Goal: Transaction & Acquisition: Obtain resource

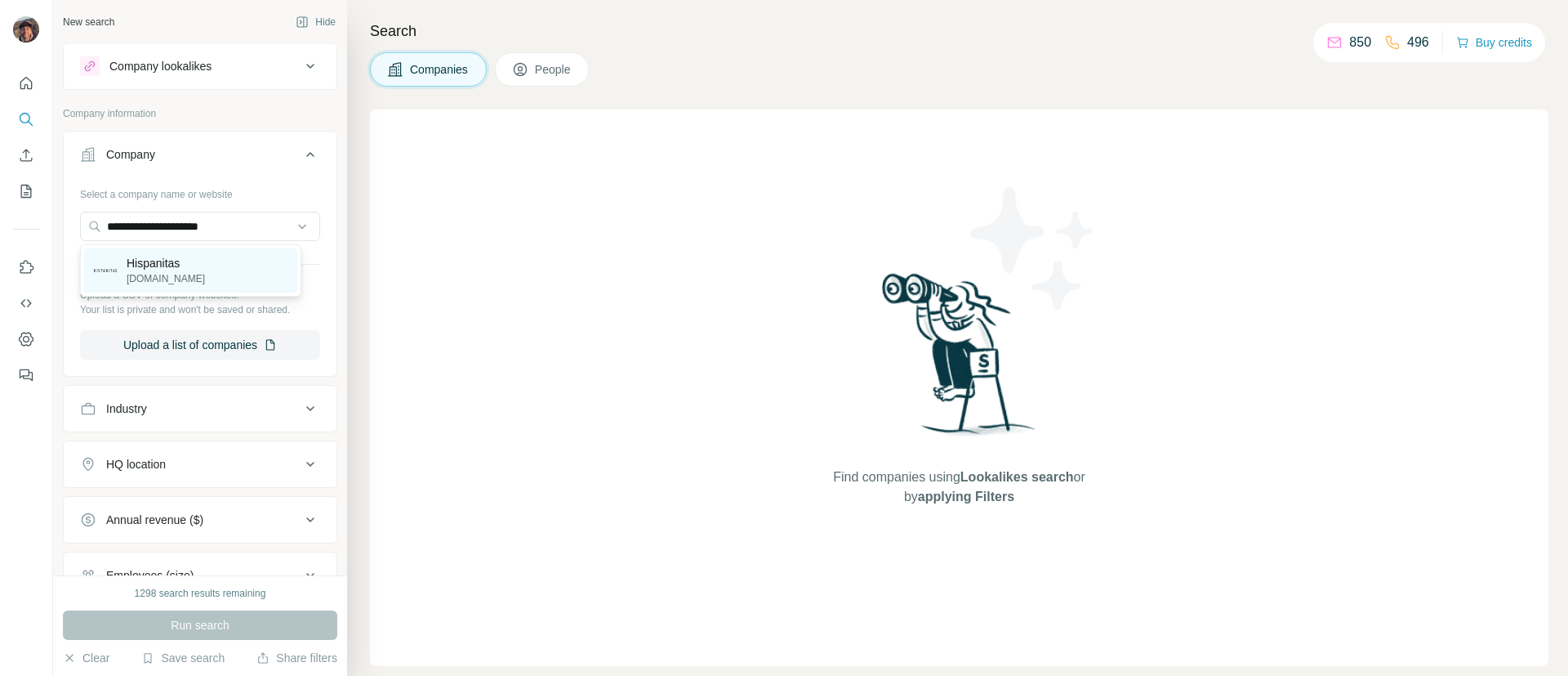
type input "**********"
click at [194, 277] on p "[DOMAIN_NAME]" at bounding box center [165, 278] width 78 height 15
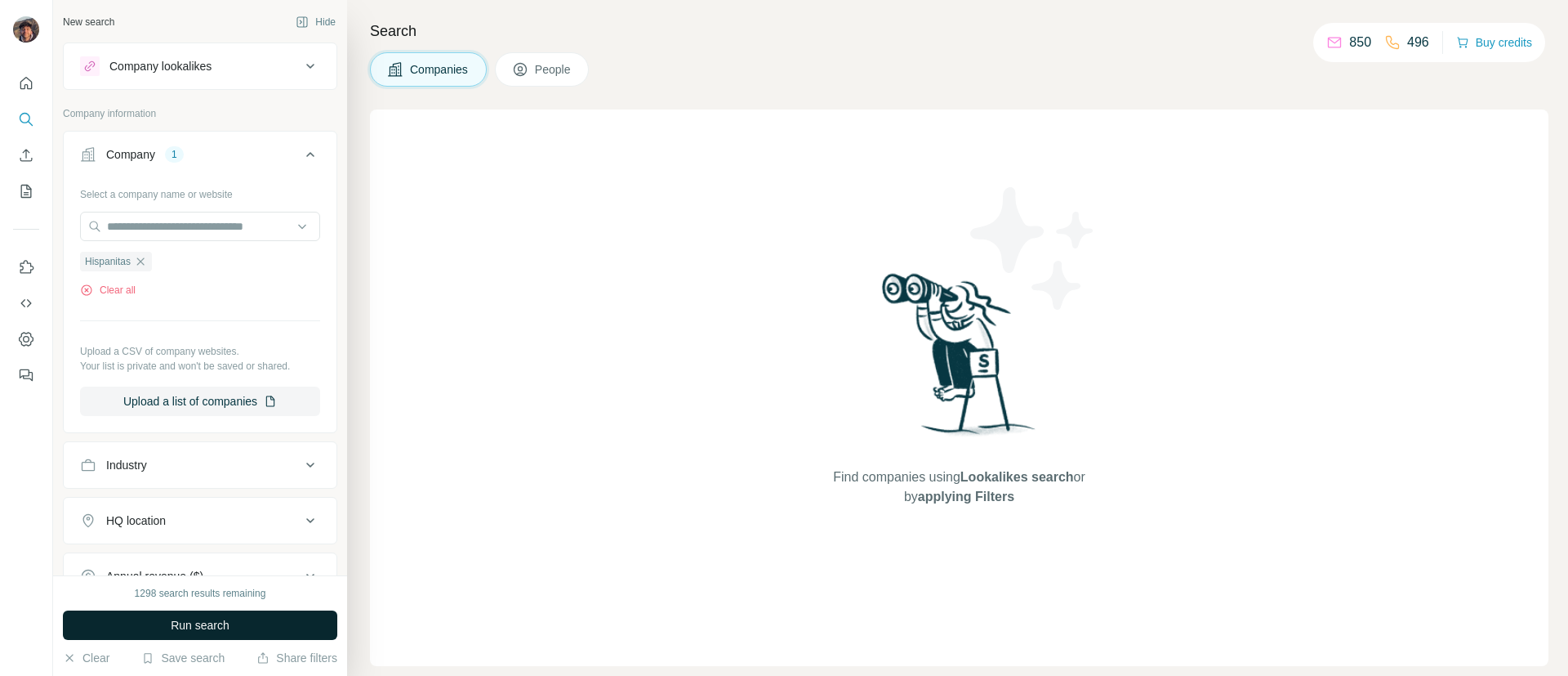
click at [171, 631] on span "Run search" at bounding box center [200, 625] width 59 height 17
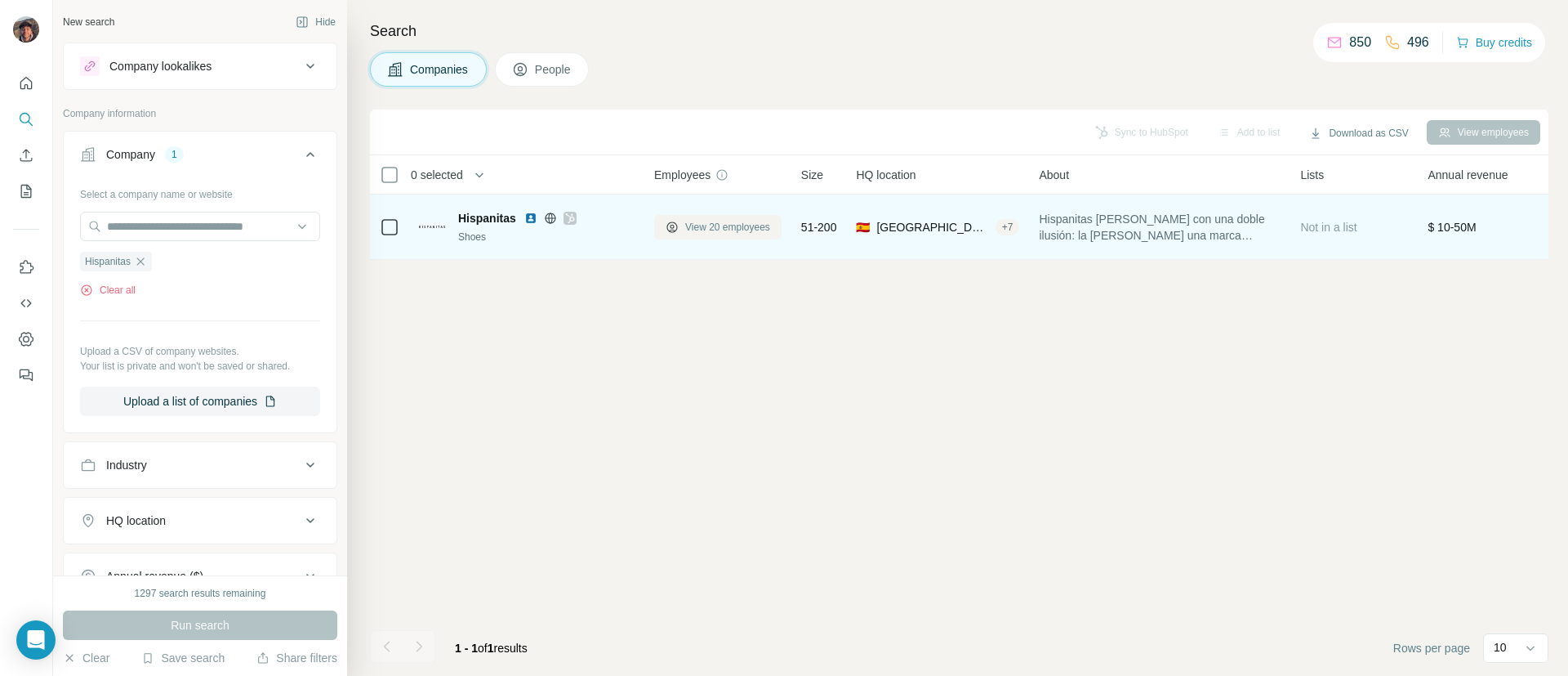
click at [727, 230] on span "View 20 employees" at bounding box center [727, 227] width 85 height 15
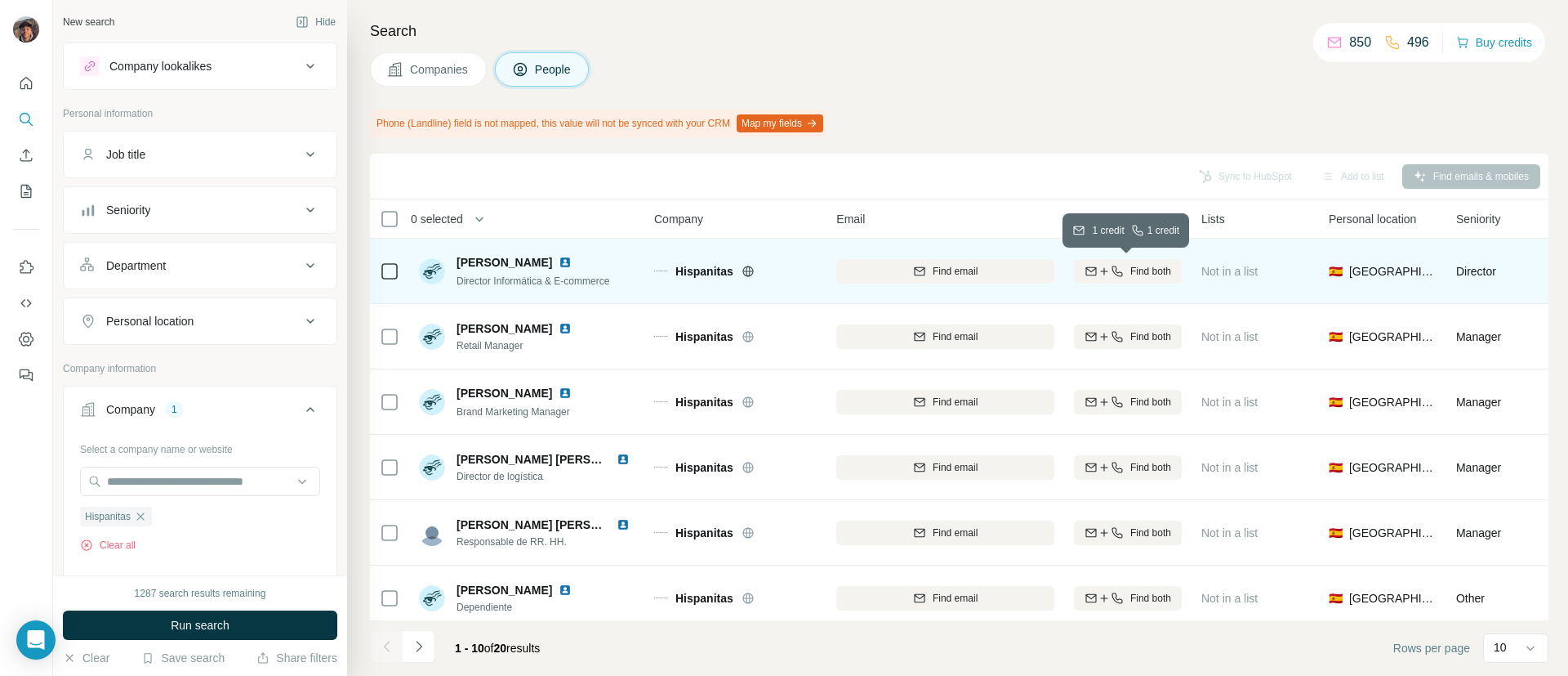
click at [1115, 264] on icon "button" at bounding box center [1118, 271] width 13 height 13
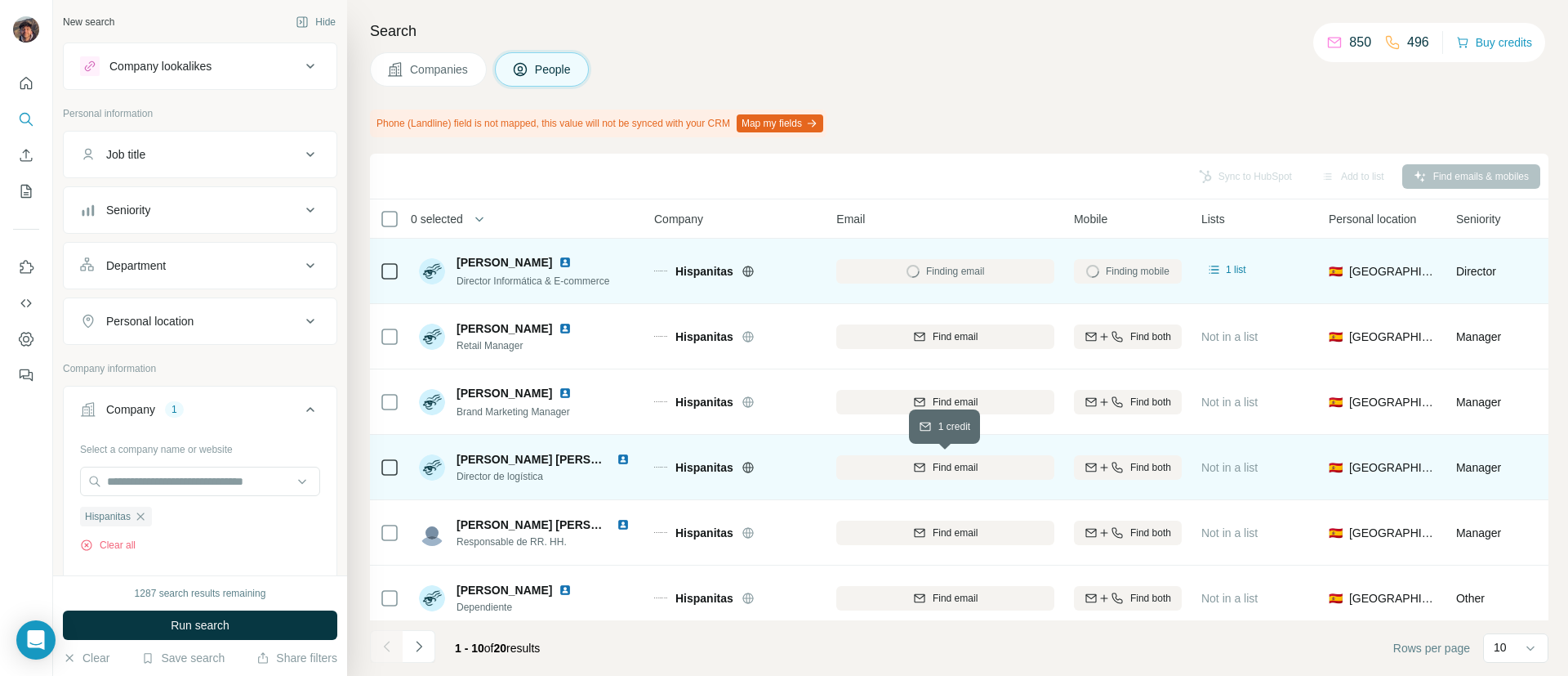
click at [910, 471] on div "Find email" at bounding box center [945, 468] width 218 height 15
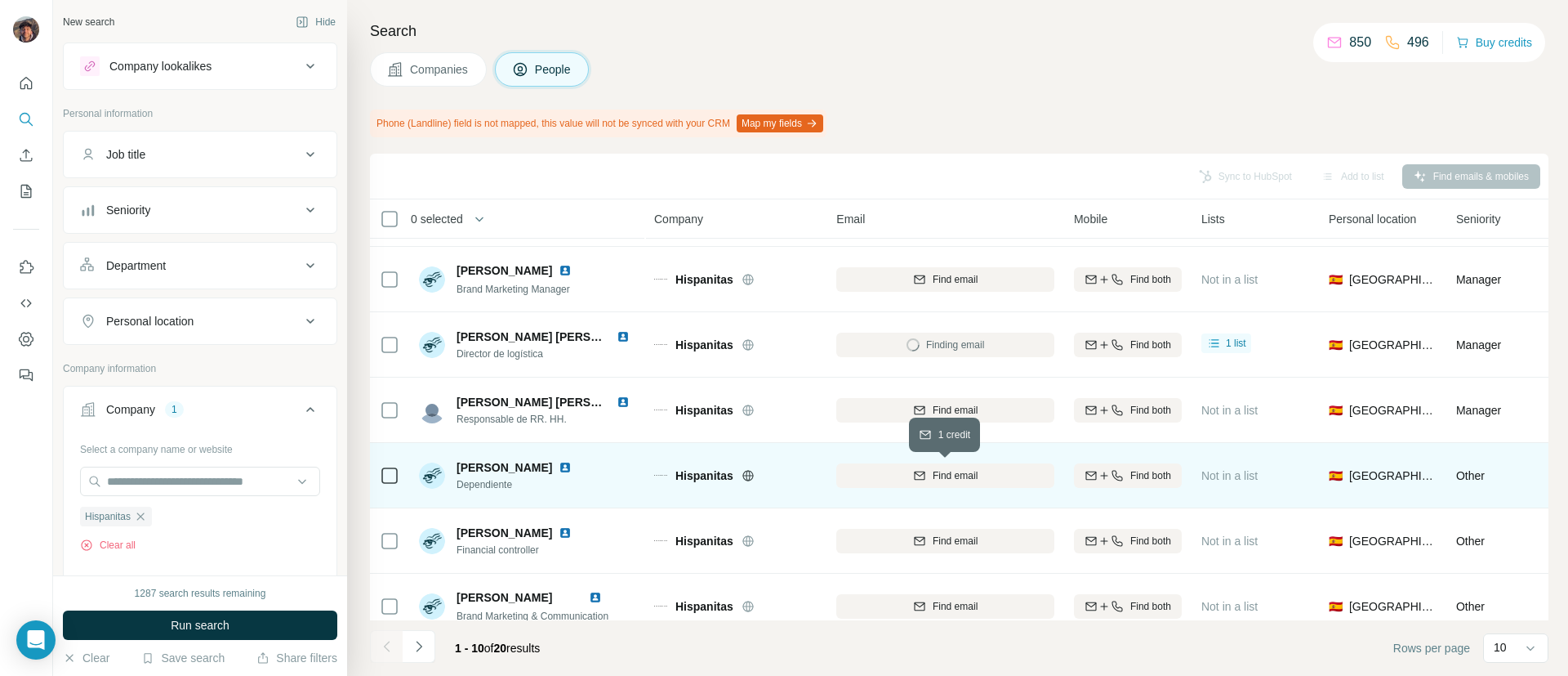
click at [985, 473] on div "Find email" at bounding box center [945, 475] width 218 height 15
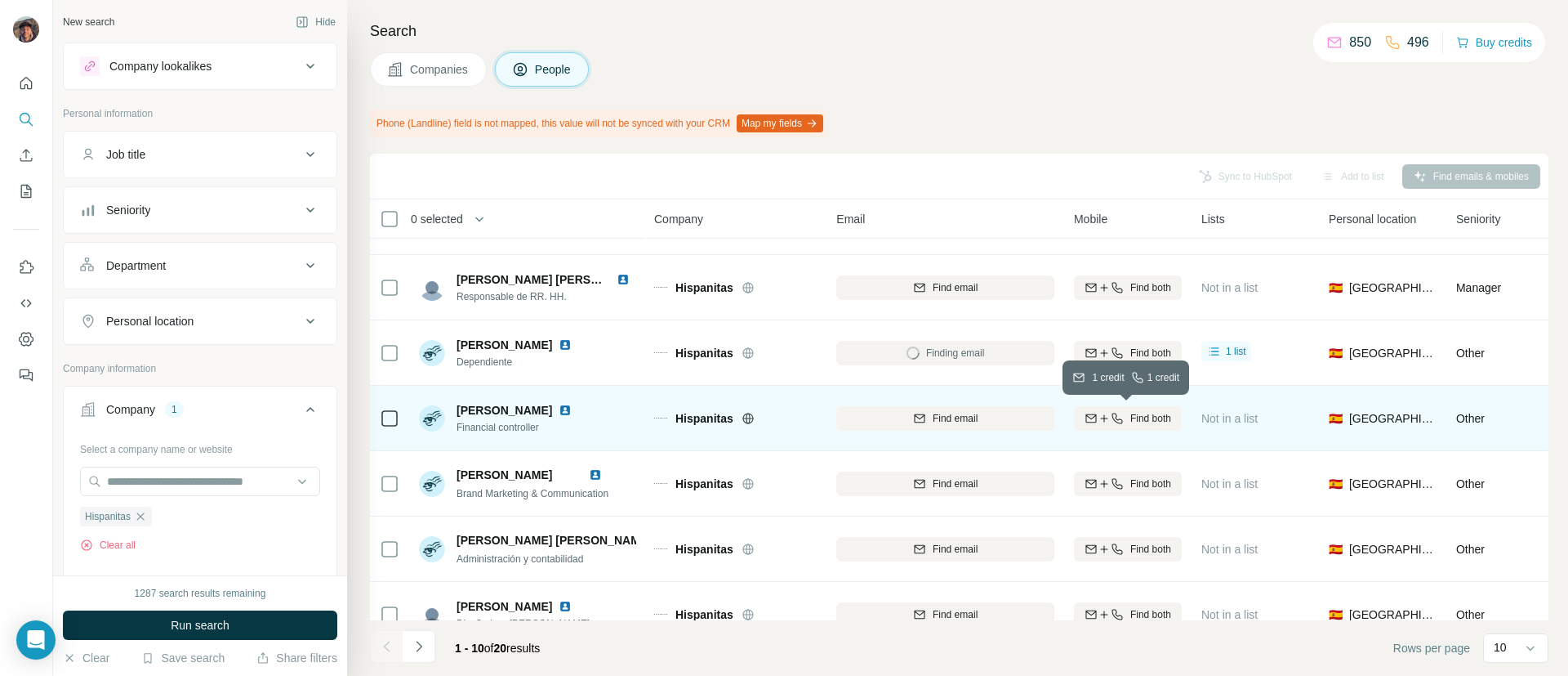
click at [1105, 409] on button "Find both" at bounding box center [1128, 418] width 107 height 25
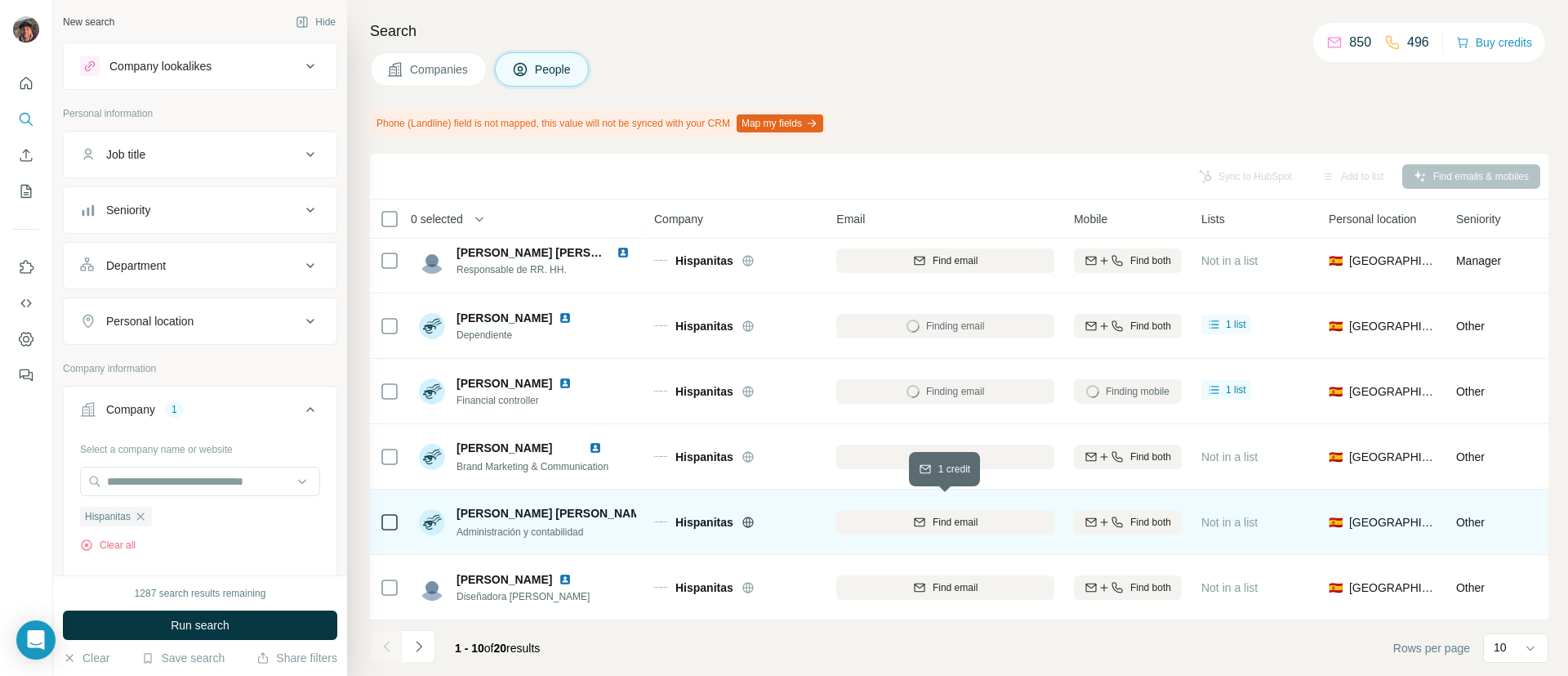
click at [908, 515] on div "Find email" at bounding box center [945, 522] width 218 height 15
click at [406, 644] on button "Navigate to next page" at bounding box center [419, 646] width 33 height 33
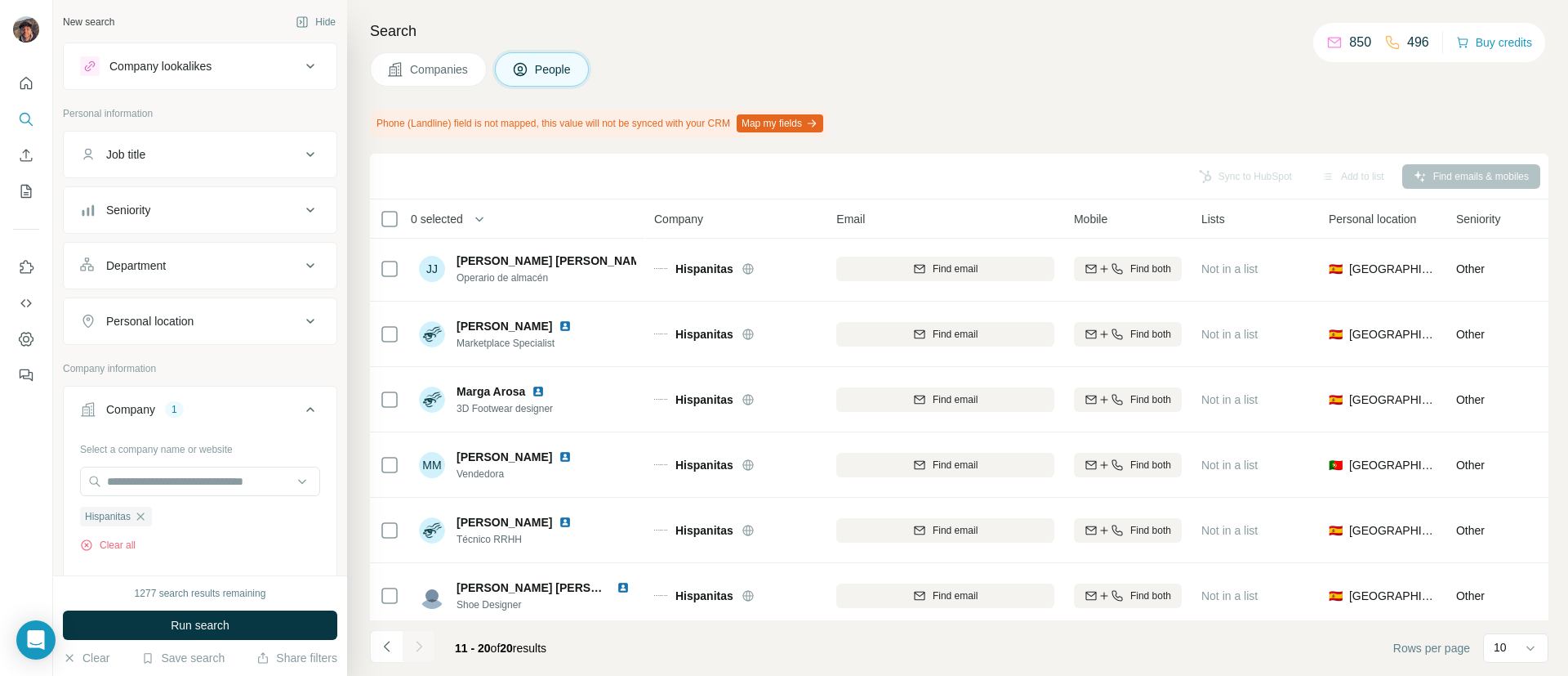
scroll to position [0, 0]
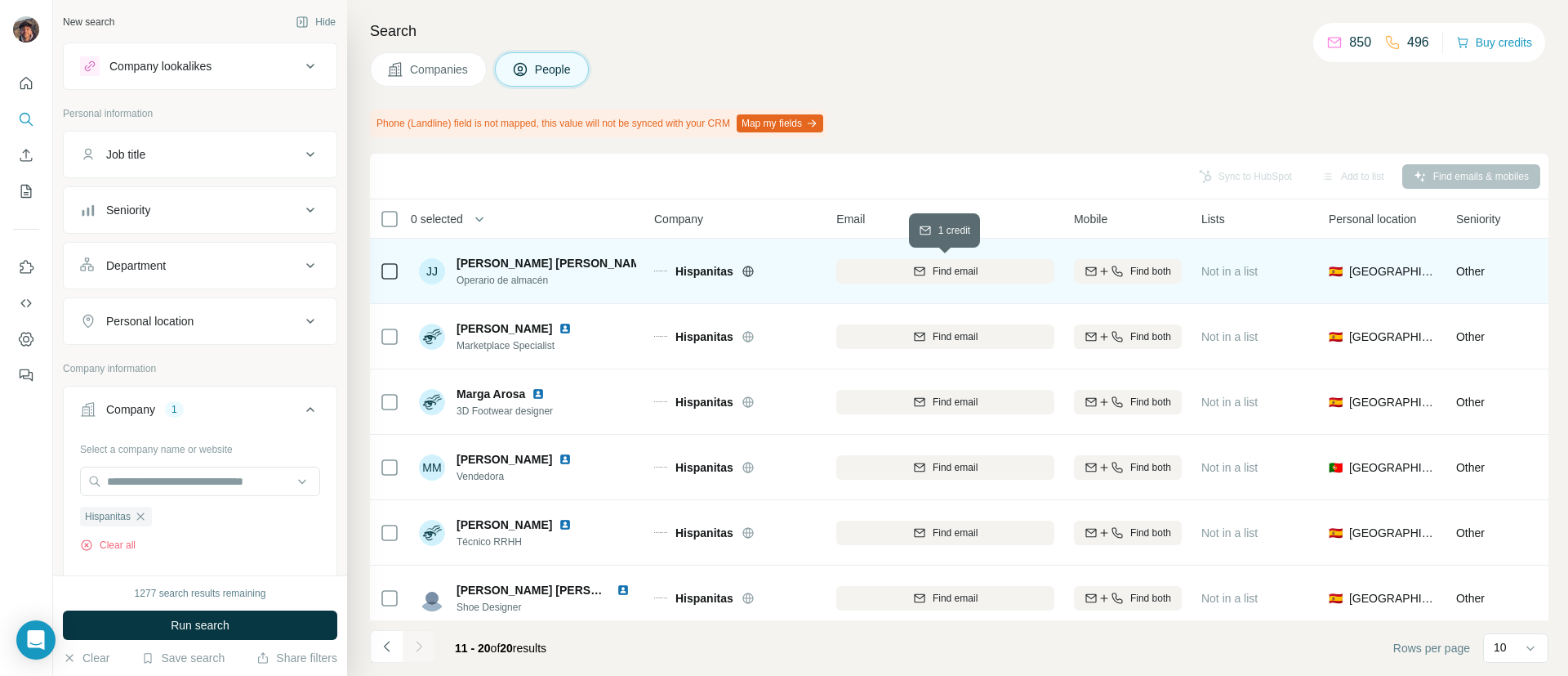
click at [959, 279] on button "Find email" at bounding box center [945, 271] width 218 height 25
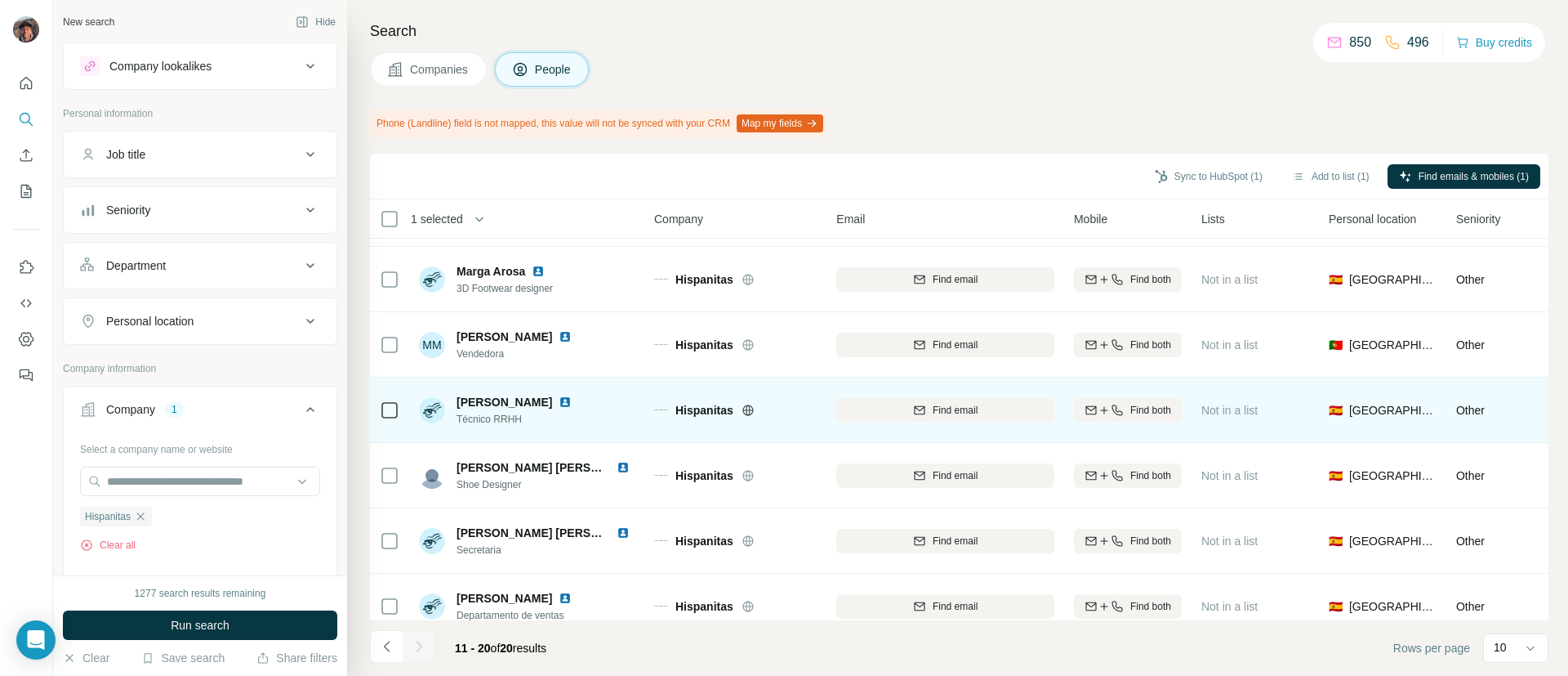
scroll to position [284, 0]
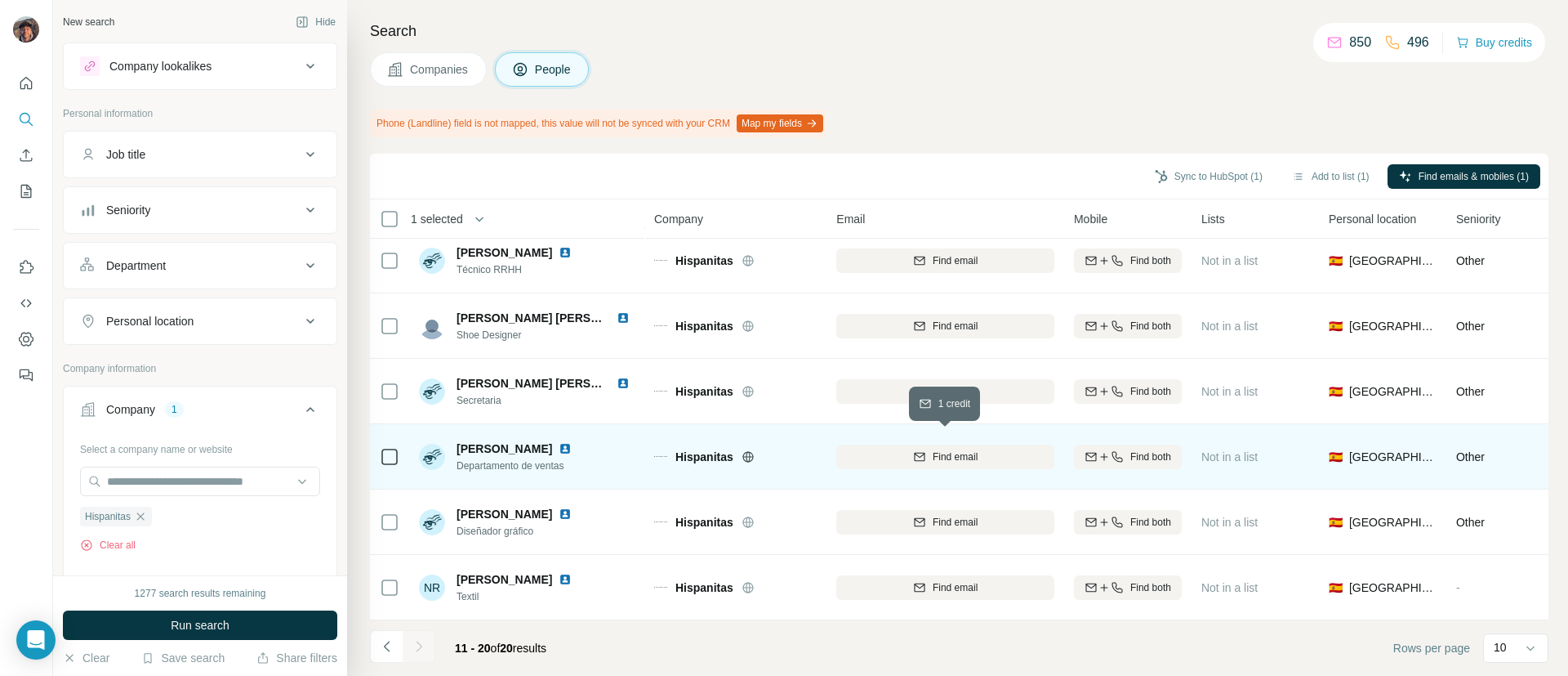
click at [946, 450] on span "Find email" at bounding box center [955, 457] width 45 height 15
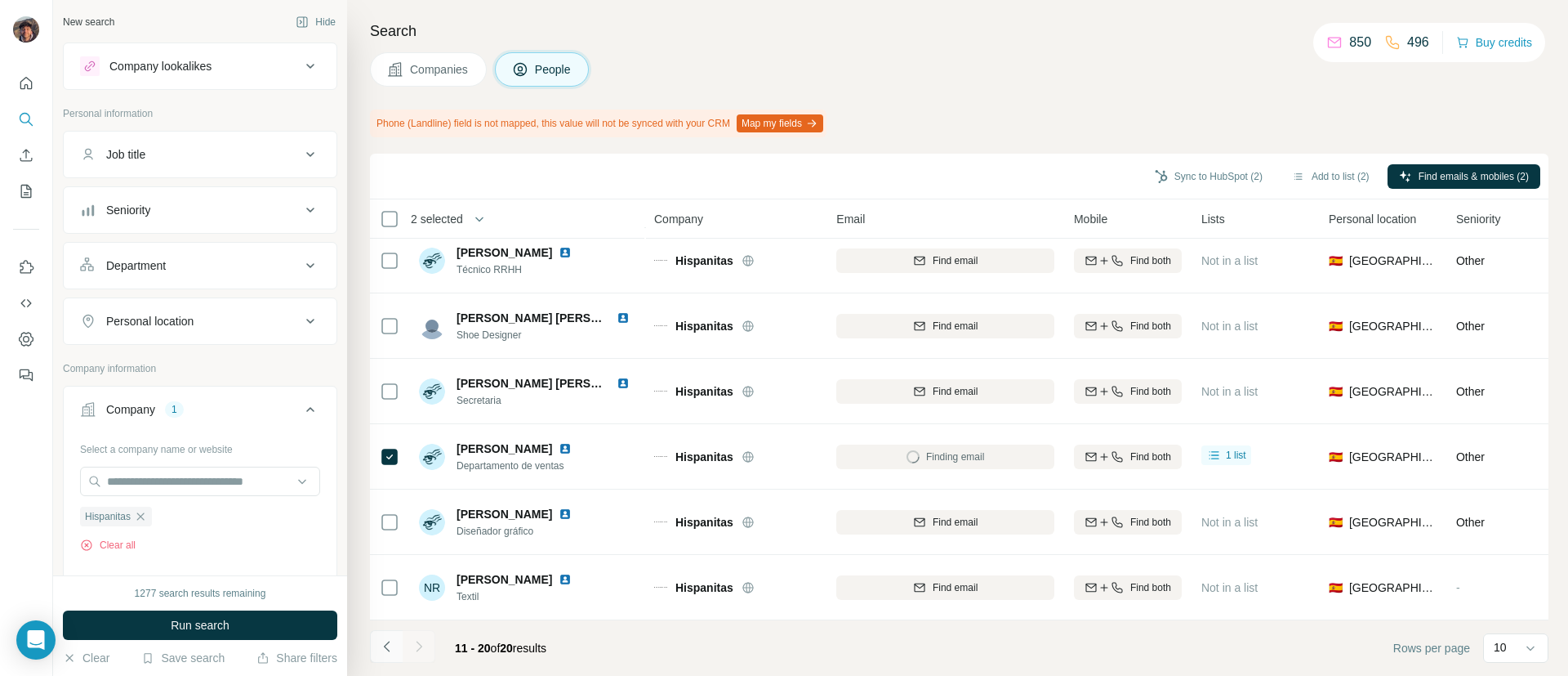
click at [391, 631] on button "Navigate to previous page" at bounding box center [387, 646] width 33 height 33
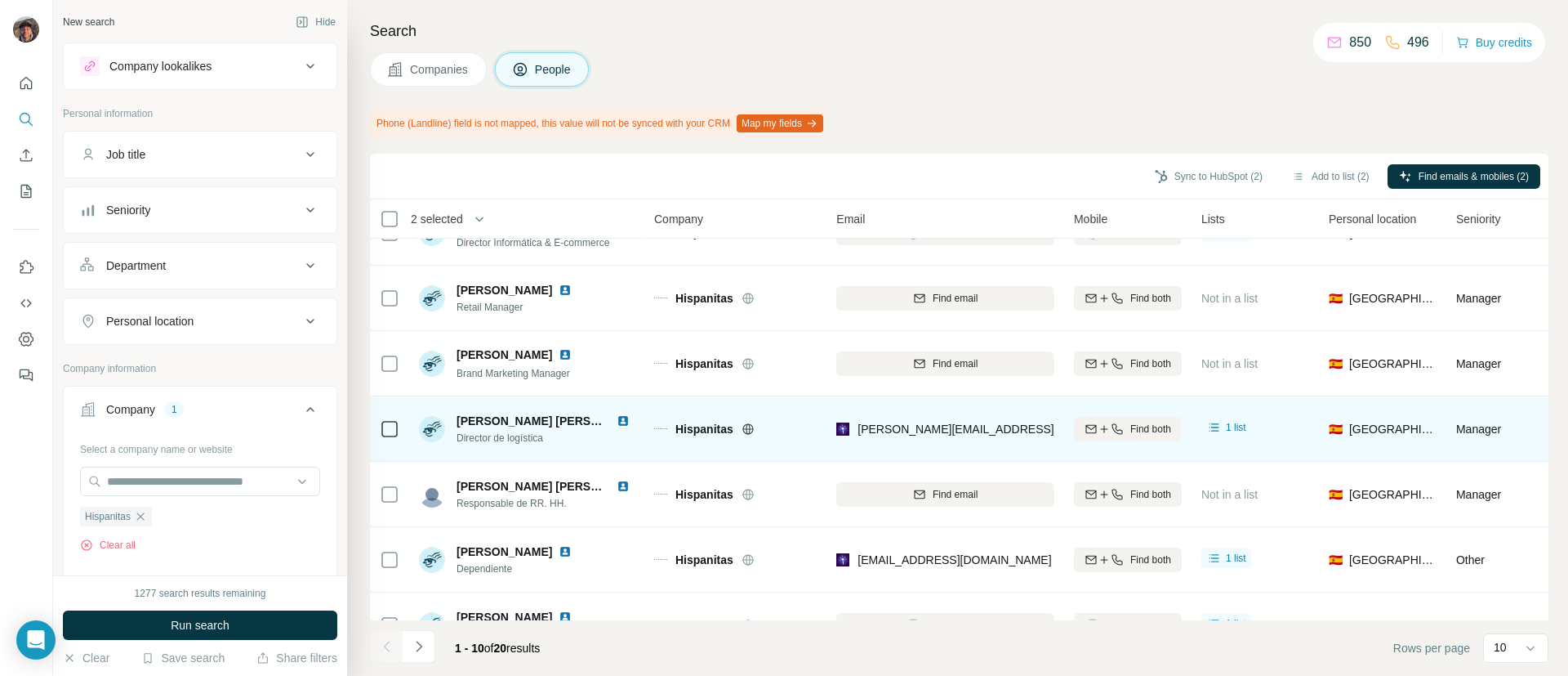
scroll to position [0, 0]
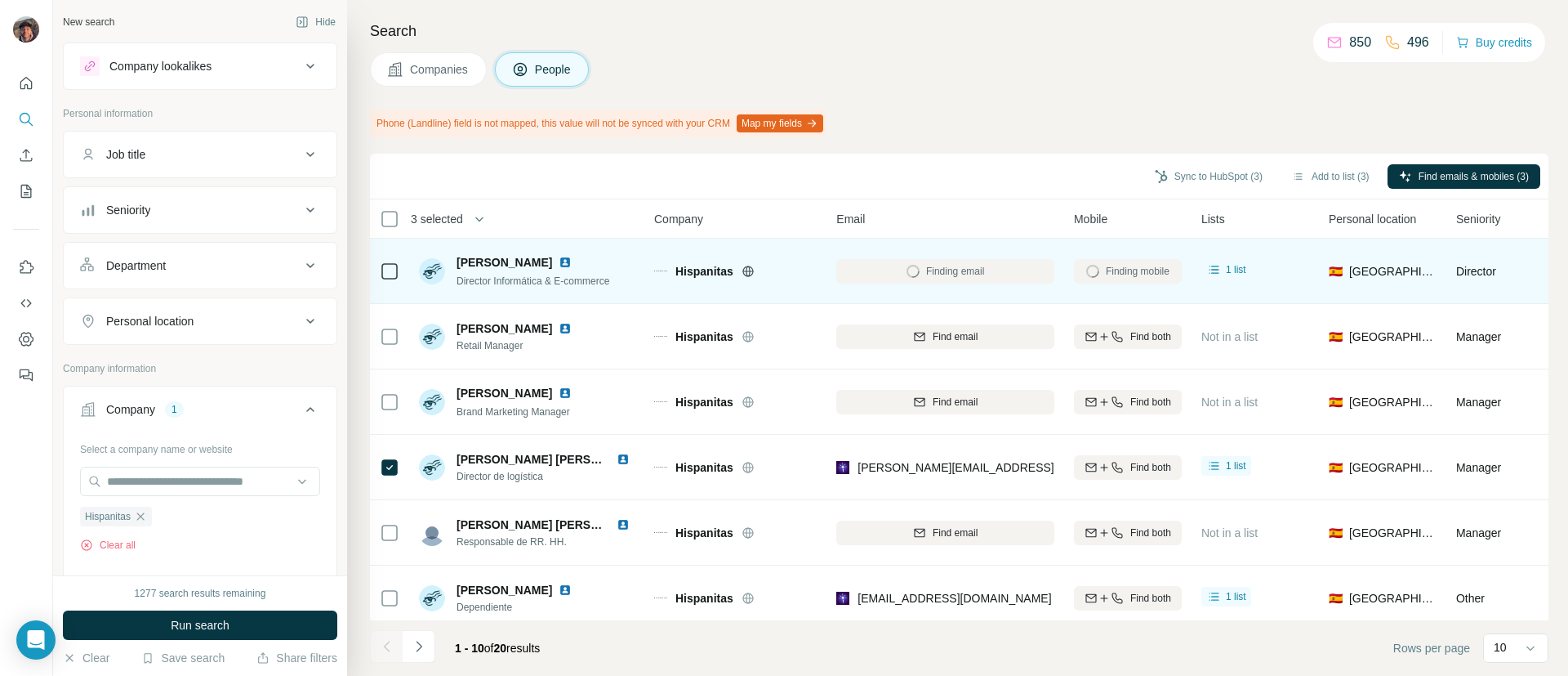
click at [385, 283] on div at bounding box center [390, 271] width 20 height 45
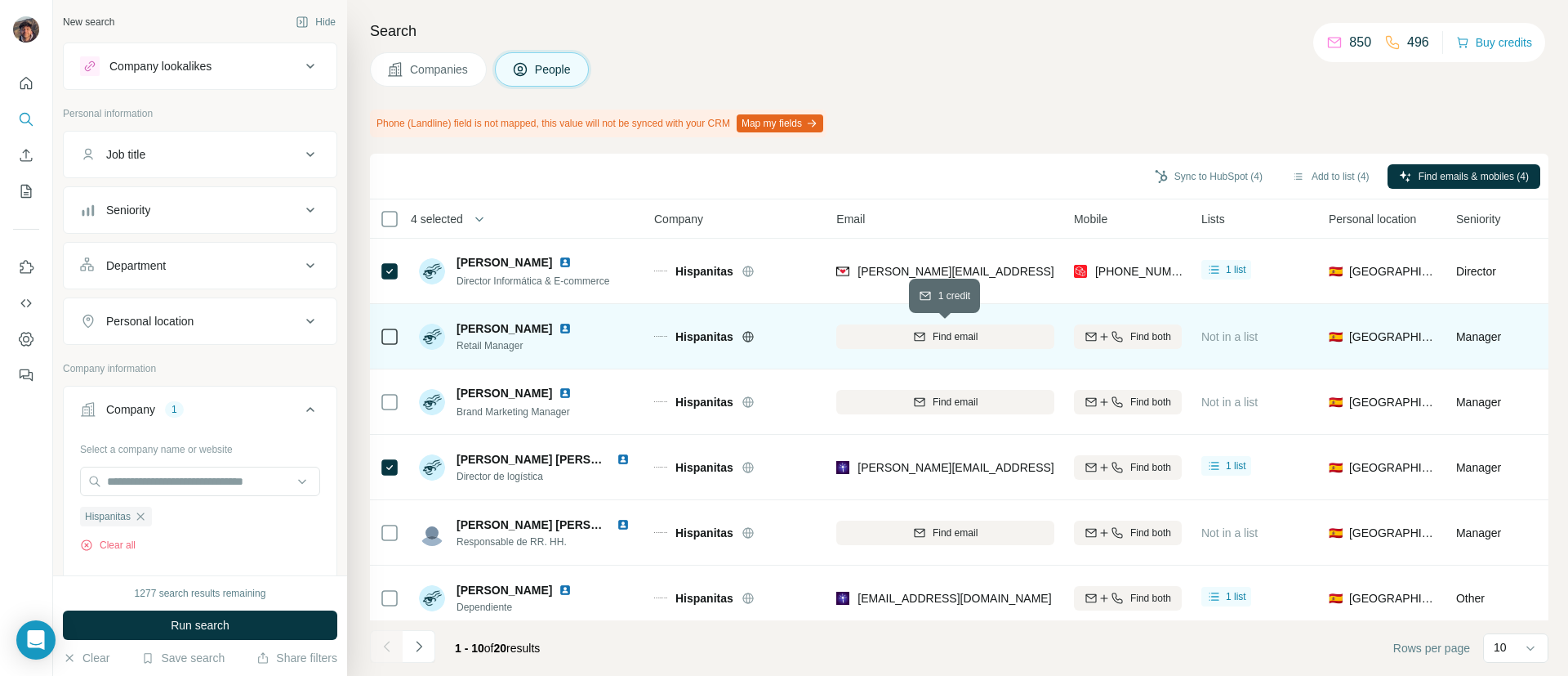
click at [837, 337] on div "Find email" at bounding box center [945, 336] width 218 height 15
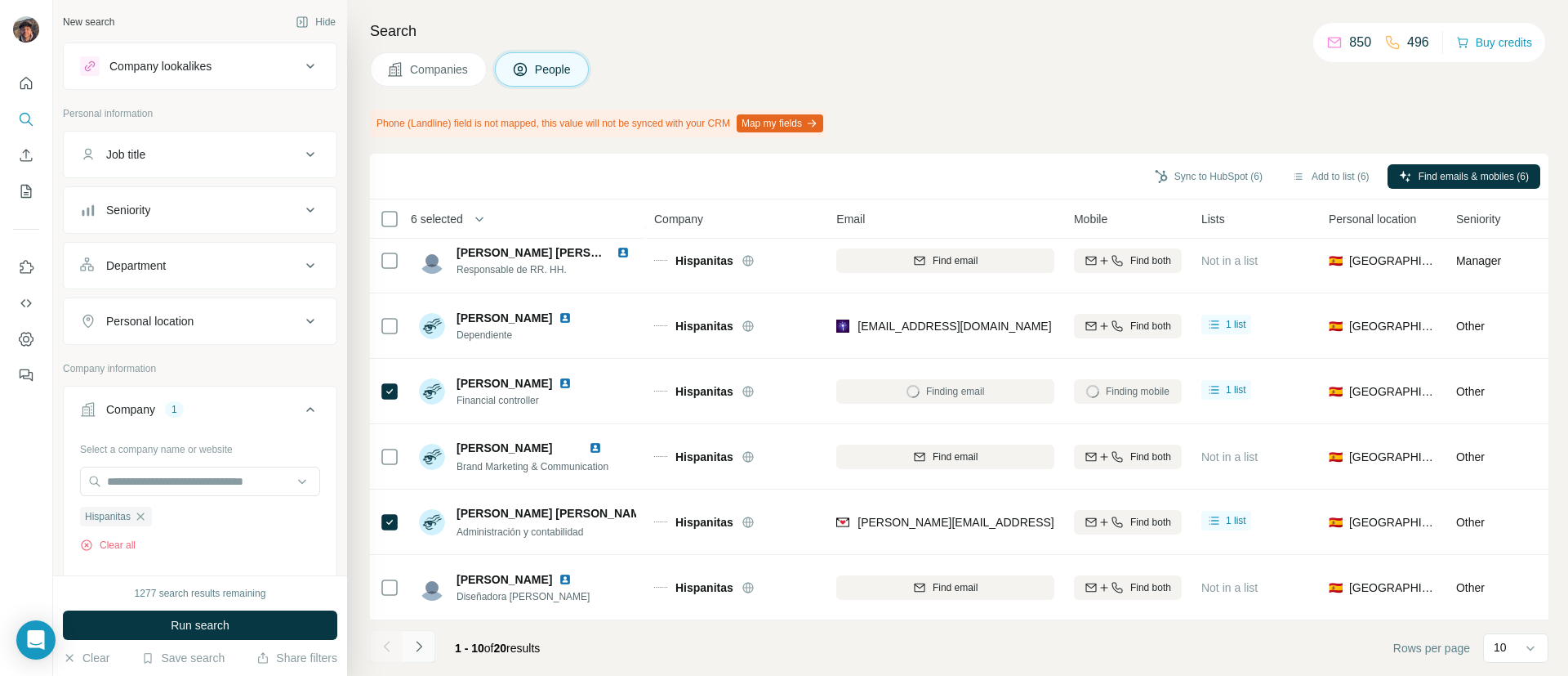
click at [430, 650] on button "Navigate to next page" at bounding box center [419, 646] width 33 height 33
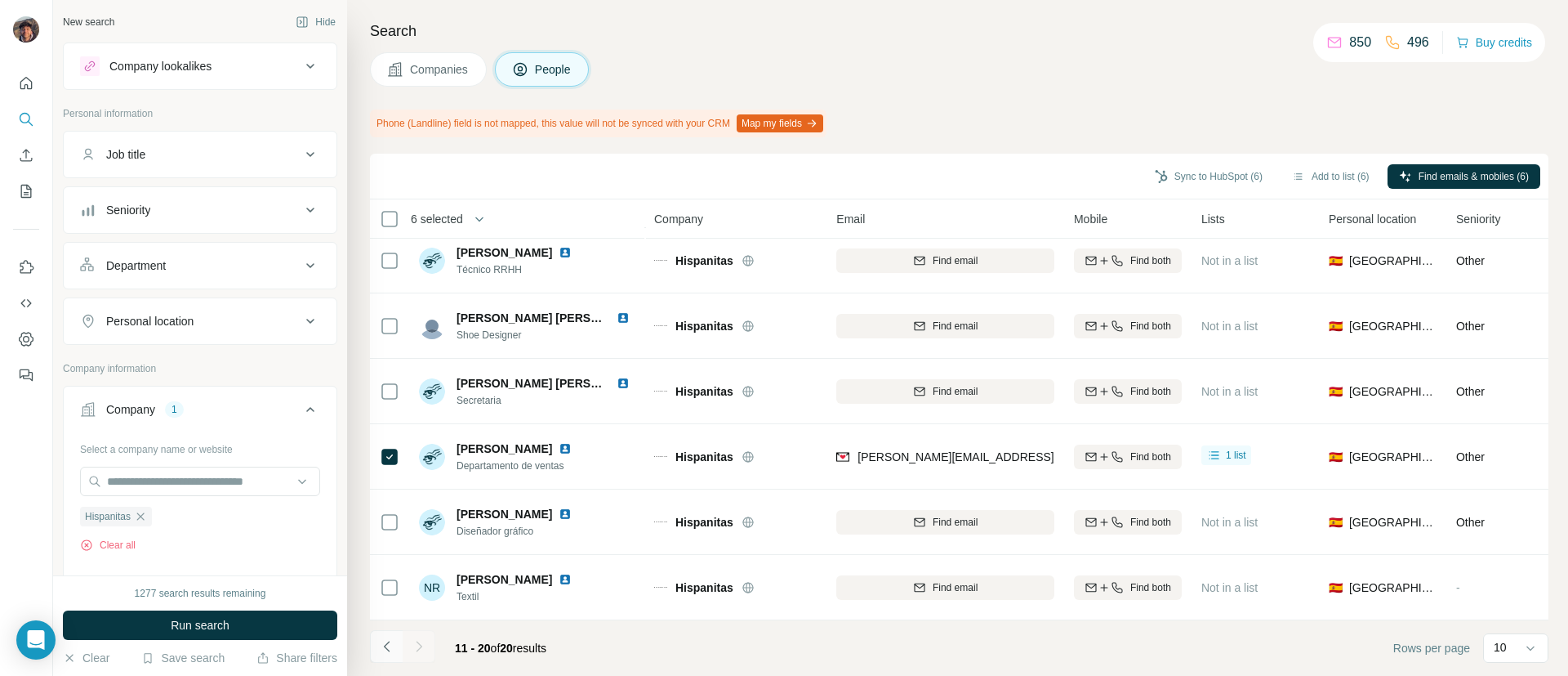
click at [389, 636] on button "Navigate to previous page" at bounding box center [387, 646] width 33 height 33
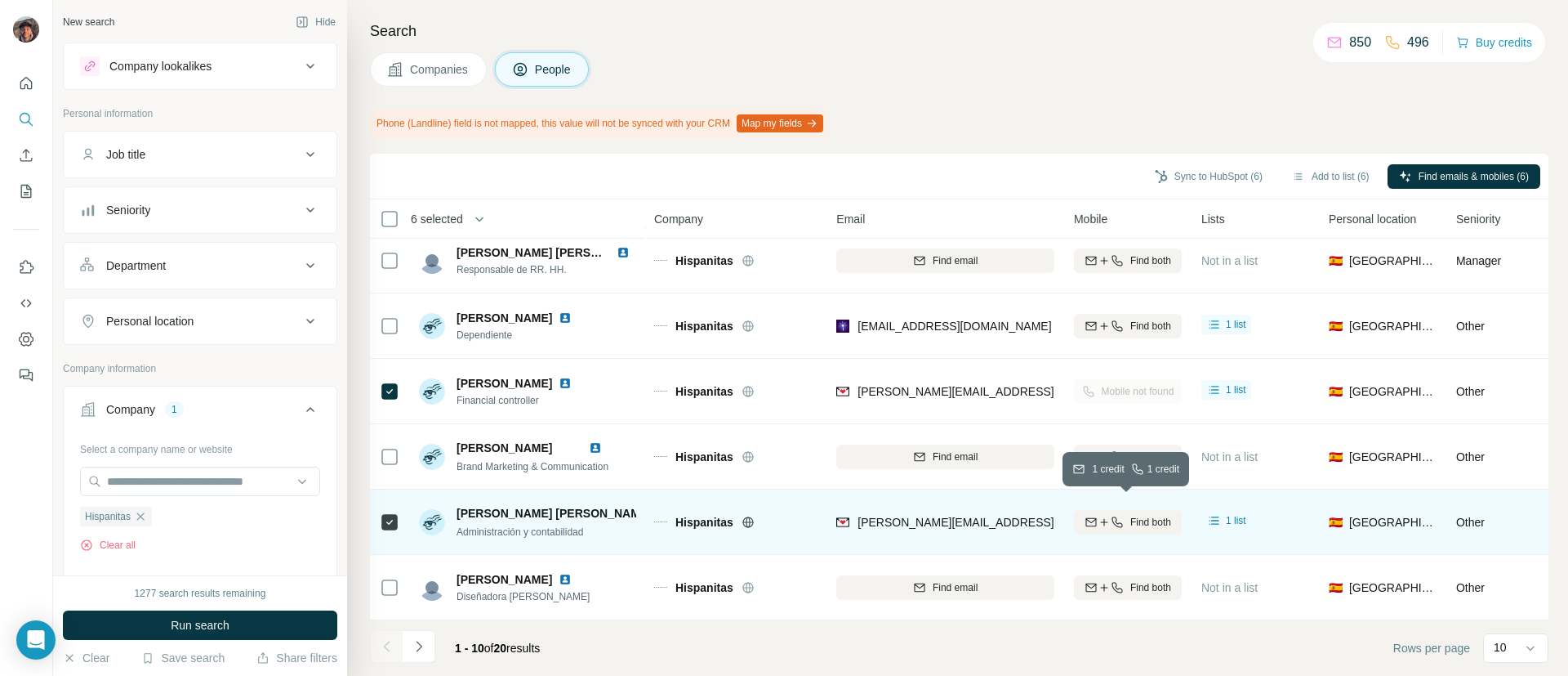
click at [1085, 516] on icon "button" at bounding box center [1091, 522] width 13 height 13
click at [413, 656] on button "Navigate to next page" at bounding box center [419, 646] width 33 height 33
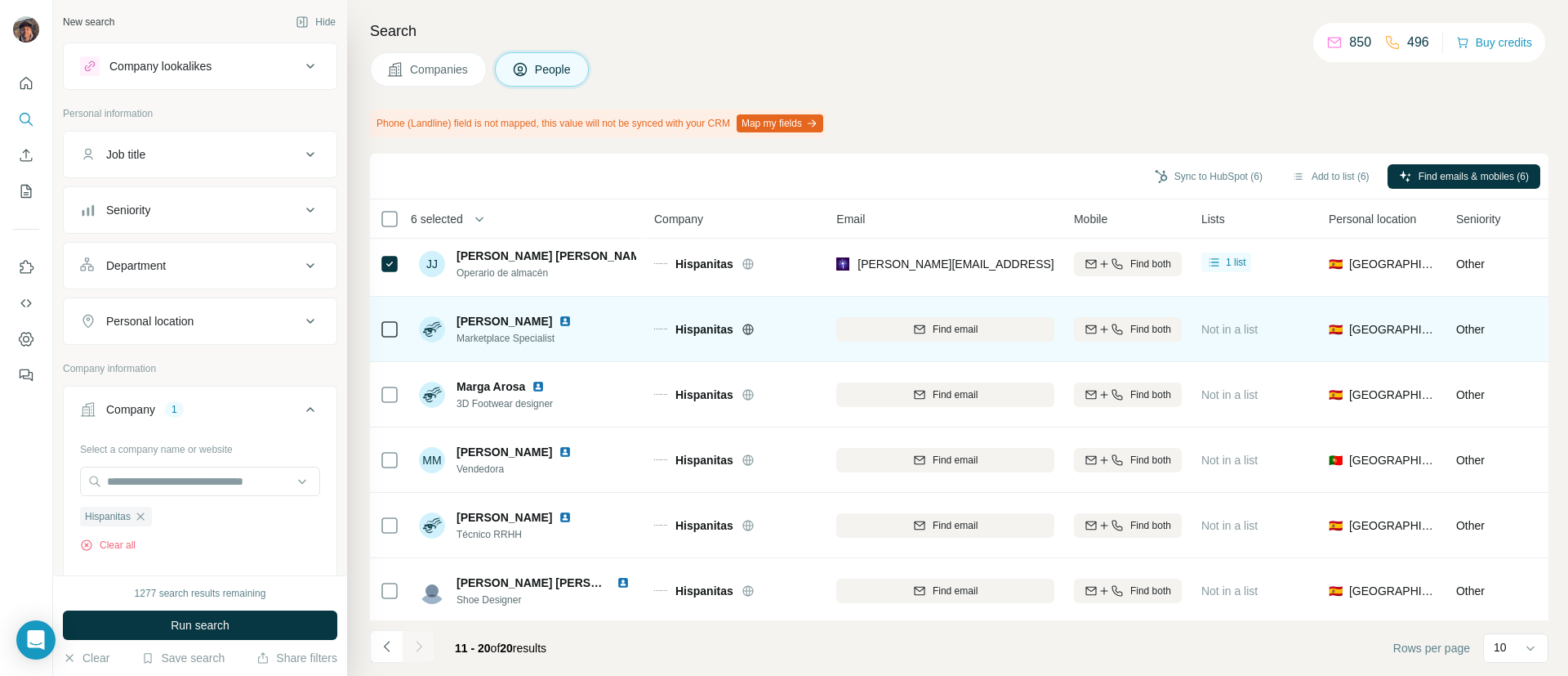
scroll to position [0, 0]
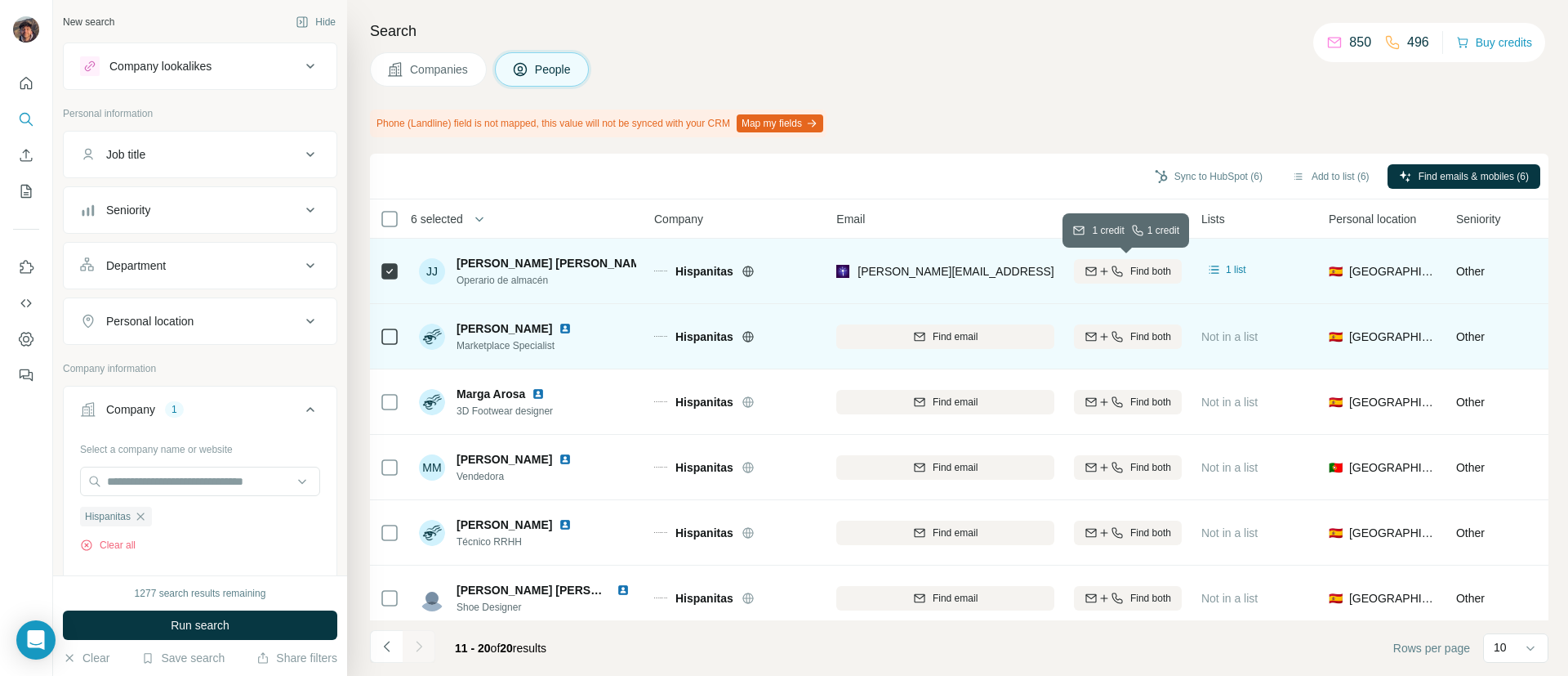
click at [1119, 282] on button "Find both" at bounding box center [1128, 271] width 107 height 25
click at [386, 640] on icon "Navigate to previous page" at bounding box center [387, 646] width 17 height 17
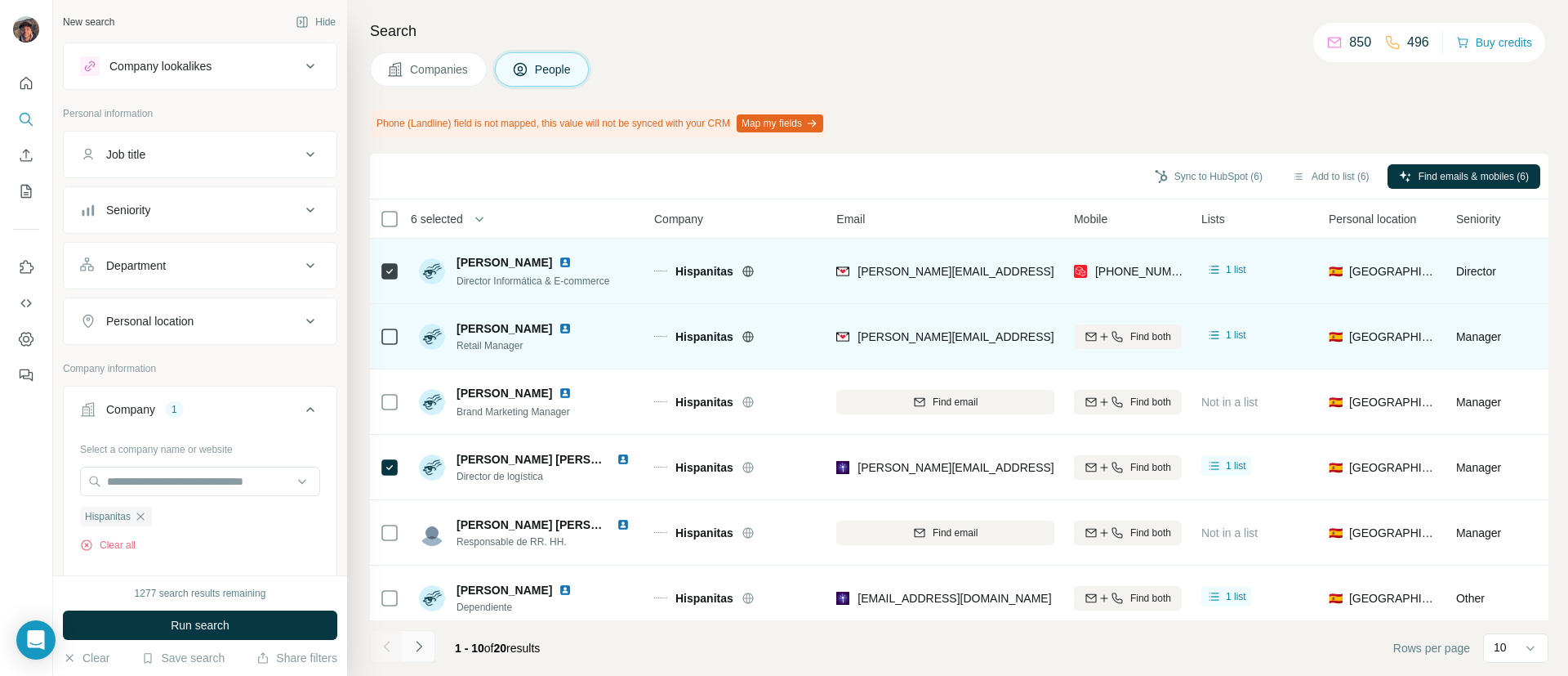
click at [425, 639] on icon "Navigate to next page" at bounding box center [419, 646] width 17 height 17
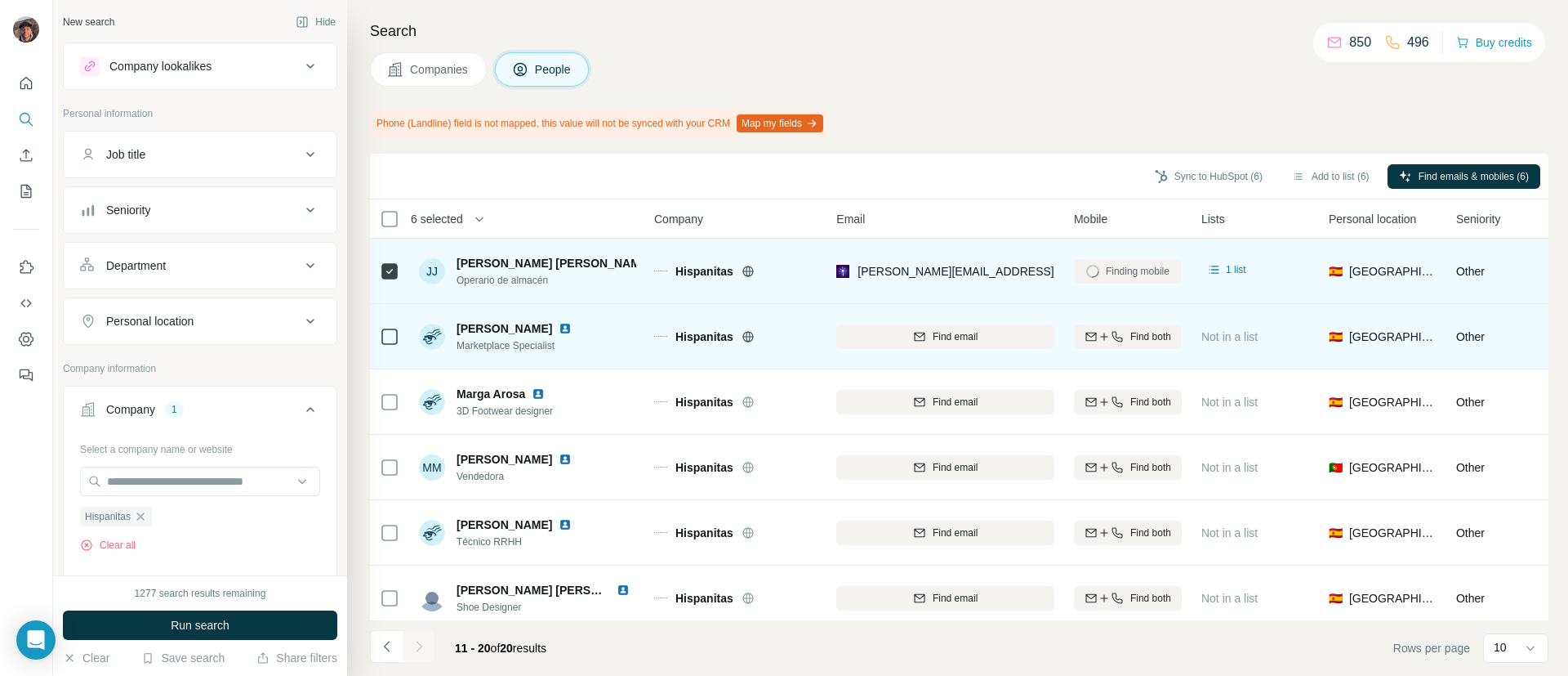
drag, startPoint x: 626, startPoint y: 94, endPoint x: 544, endPoint y: 162, distance: 106.5
click at [544, 162] on div "Sync to HubSpot (6) Add to list (6) Find emails & mobiles (6)" at bounding box center [959, 176] width 1162 height 29
click at [391, 640] on icon "Navigate to previous page" at bounding box center [387, 646] width 17 height 17
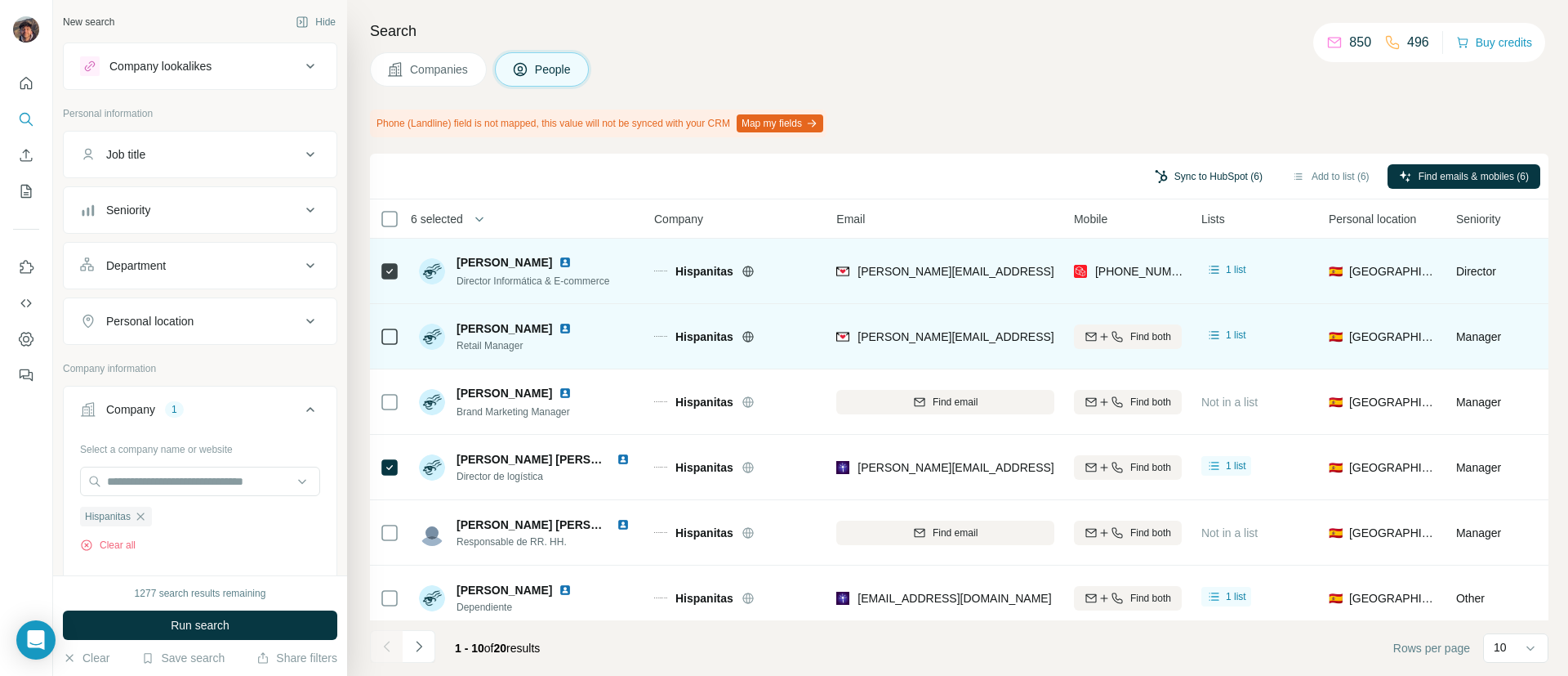
click at [1167, 183] on button "Sync to HubSpot (6)" at bounding box center [1209, 177] width 131 height 25
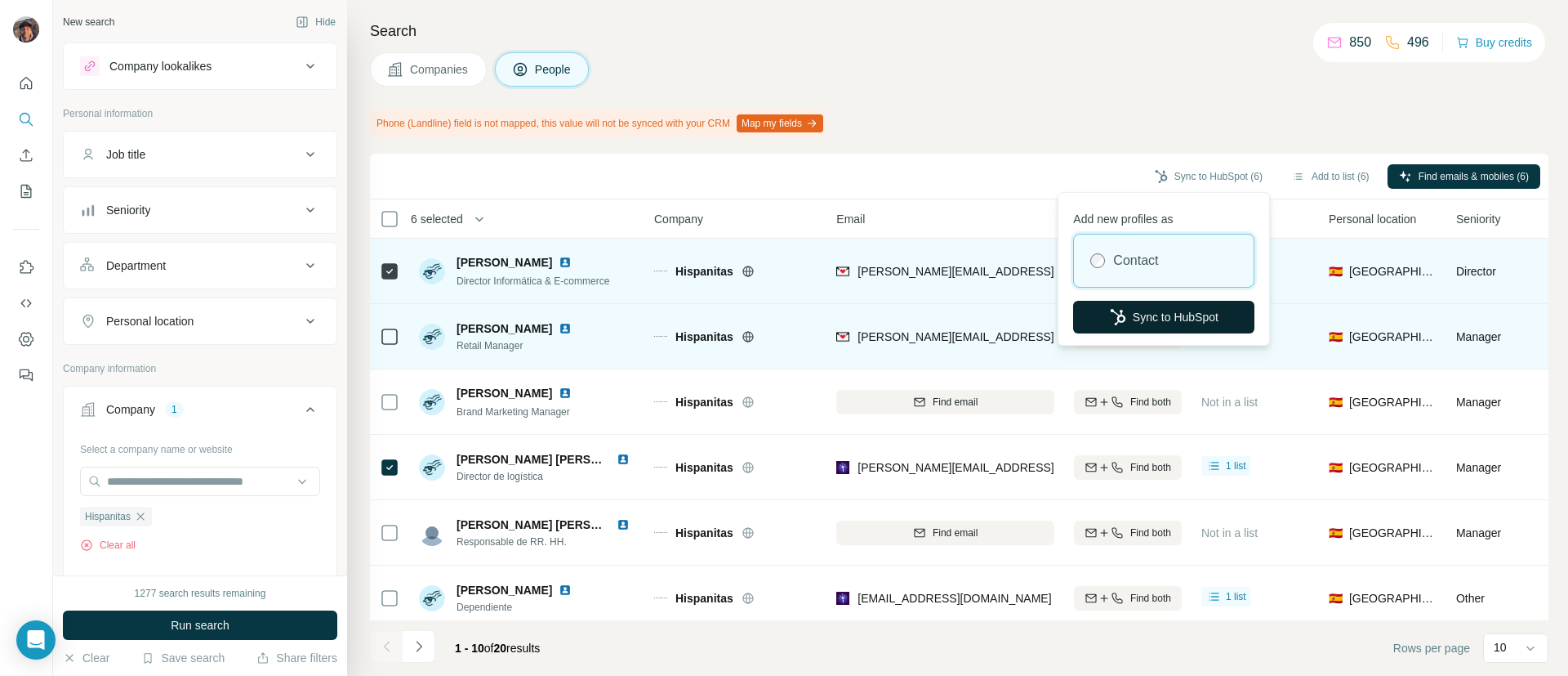
click at [1178, 308] on button "Sync to HubSpot" at bounding box center [1163, 317] width 181 height 33
